Goal: Register for event/course

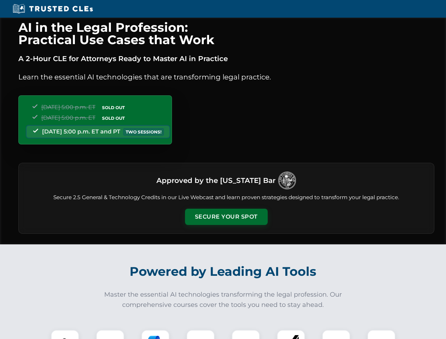
click at [226, 217] on button "Secure Your Spot" at bounding box center [226, 217] width 83 height 16
click at [65, 335] on img at bounding box center [65, 344] width 21 height 21
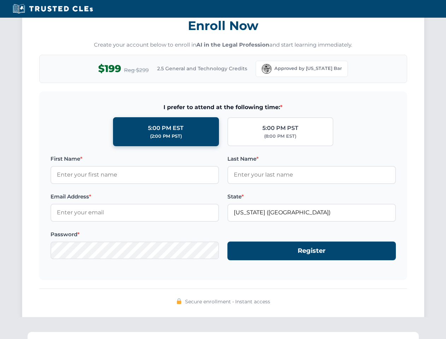
scroll to position [694, 0]
